Goal: Information Seeking & Learning: Learn about a topic

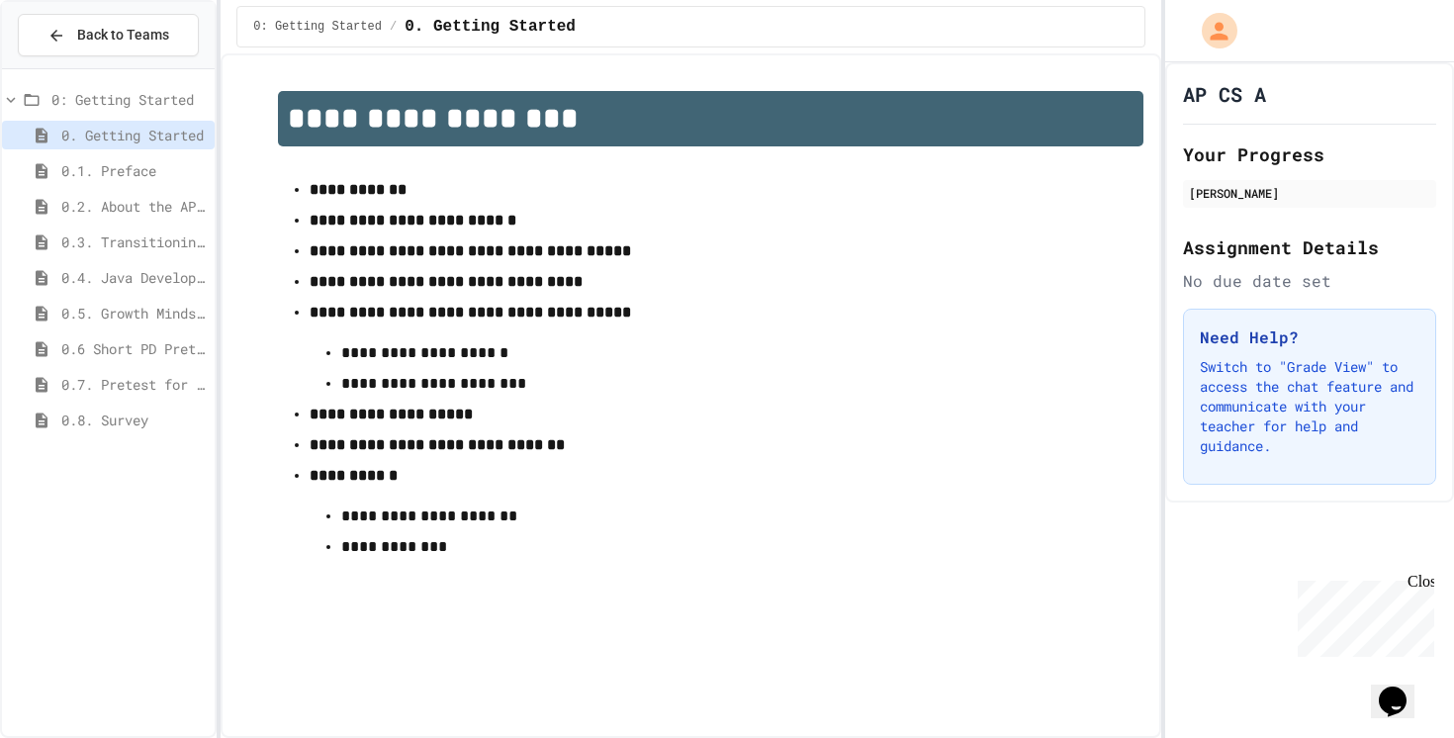
click at [141, 137] on span "0. Getting Started" at bounding box center [133, 135] width 145 height 21
click at [116, 109] on span "0: Getting Started" at bounding box center [128, 99] width 155 height 21
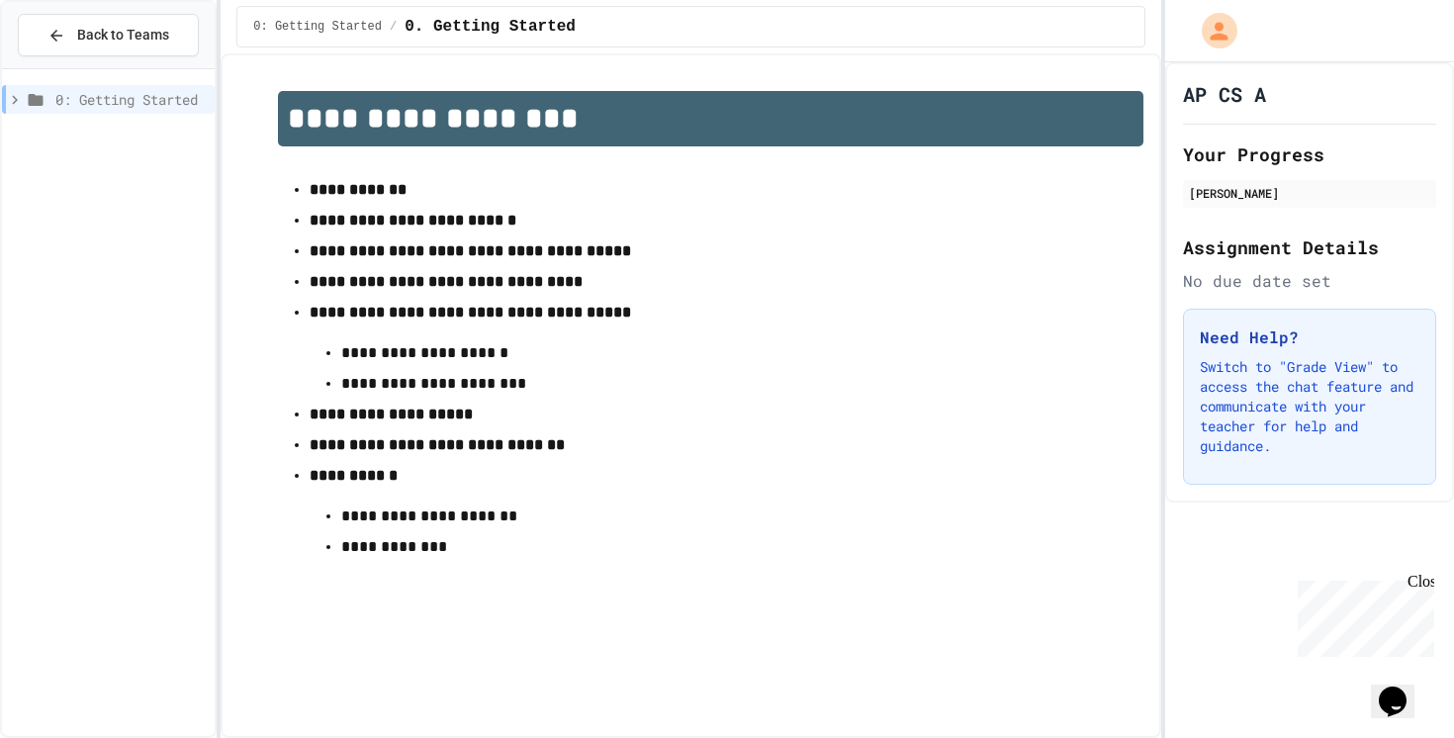
click at [62, 109] on span "0: Getting Started" at bounding box center [130, 99] width 151 height 21
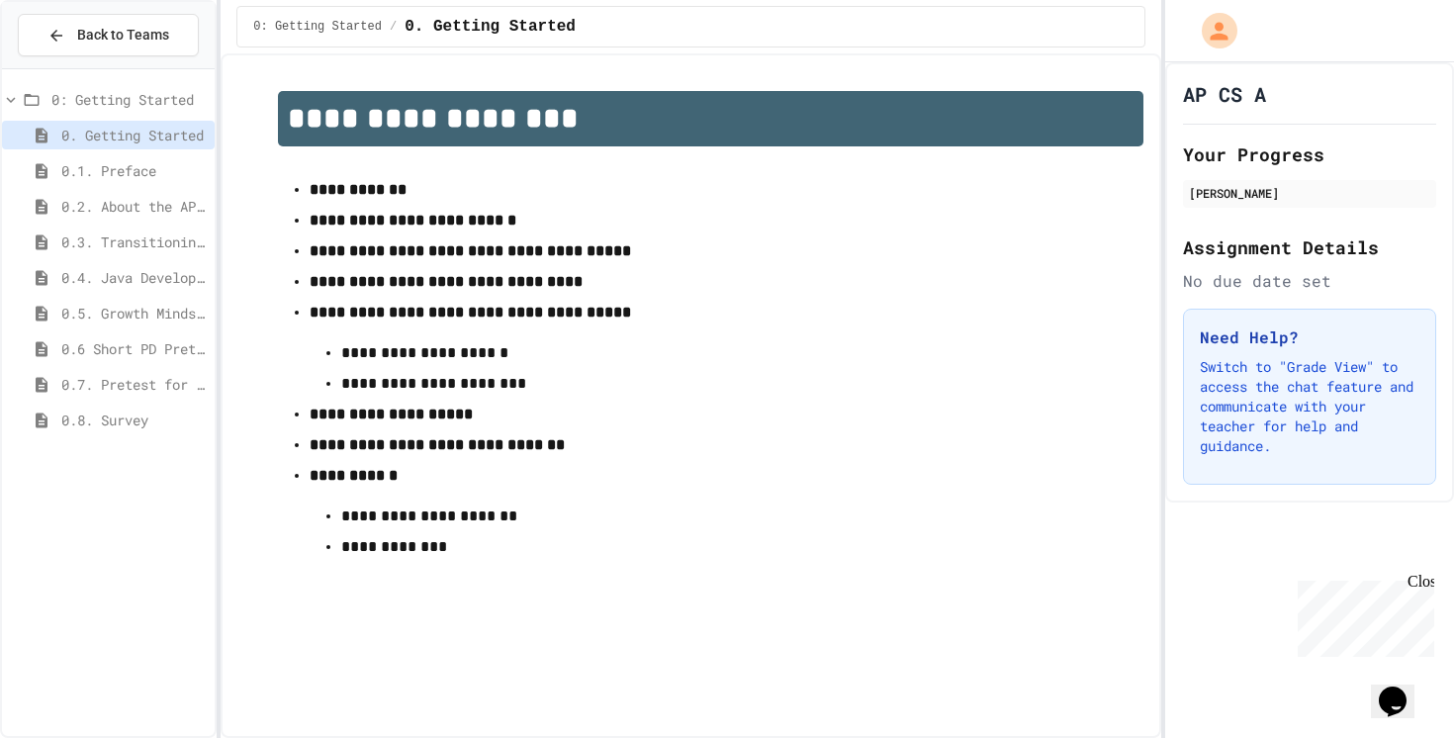
click at [42, 137] on icon at bounding box center [42, 136] width 24 height 18
click at [44, 176] on icon at bounding box center [42, 170] width 12 height 15
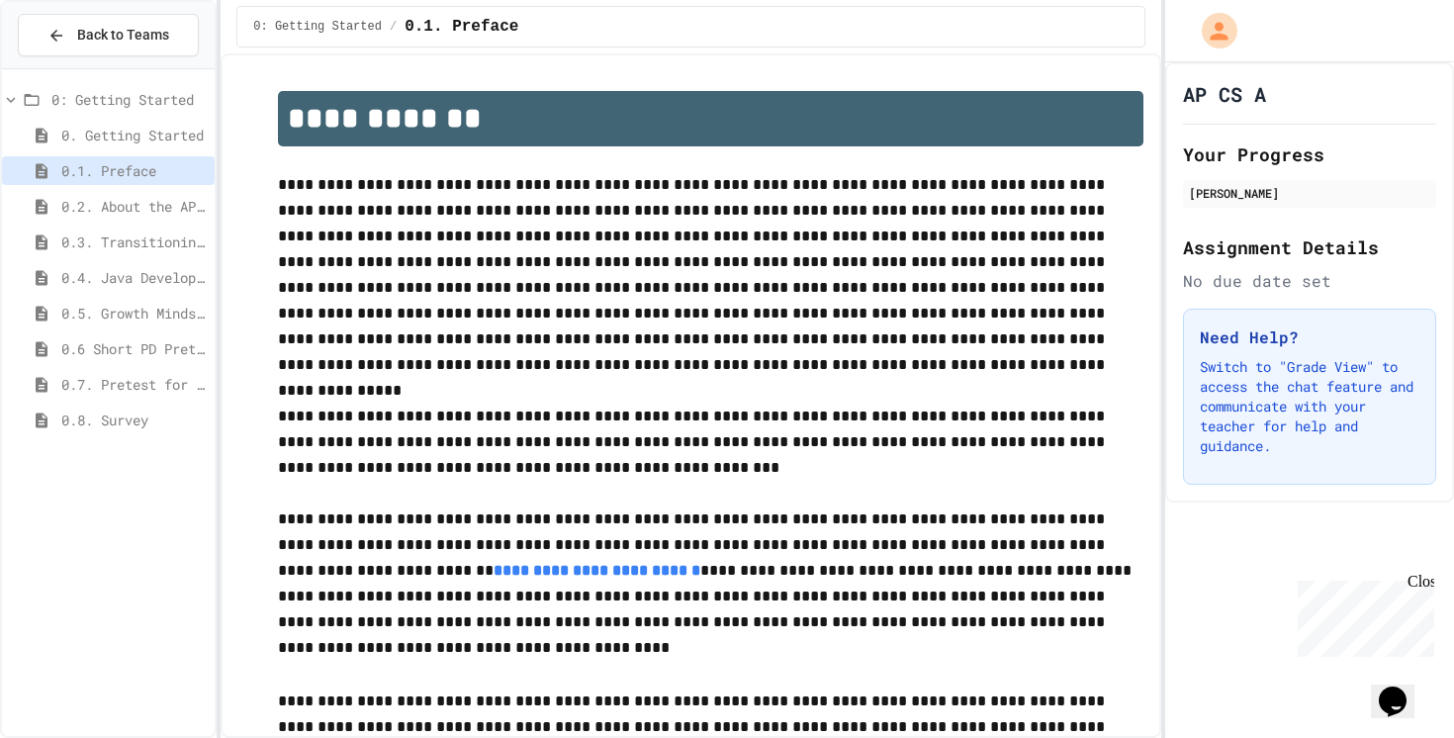
click at [96, 429] on span "0.8. Survey" at bounding box center [133, 419] width 145 height 21
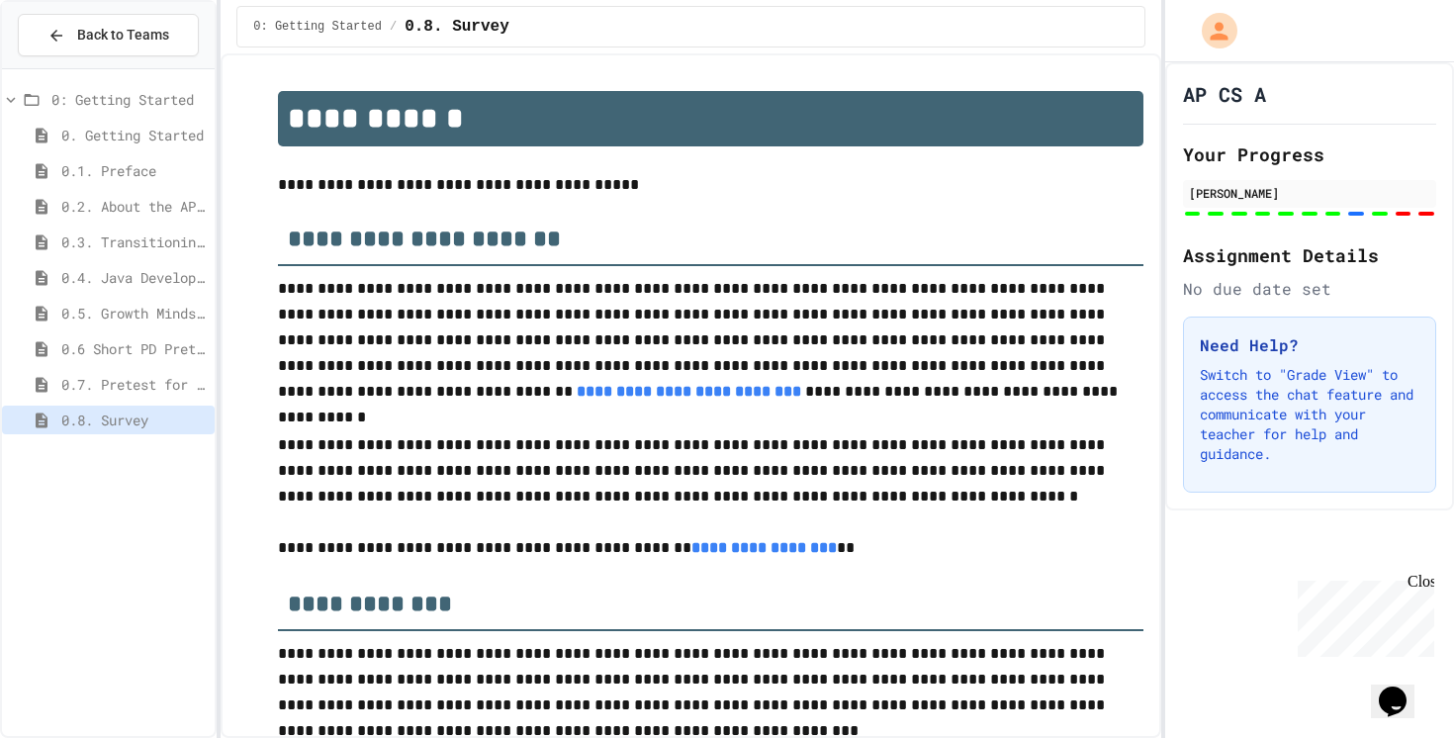
click at [1412, 209] on div "[PERSON_NAME]" at bounding box center [1309, 199] width 253 height 38
click at [1426, 209] on div "[PERSON_NAME]" at bounding box center [1309, 199] width 253 height 38
